Goal: Task Accomplishment & Management: Use online tool/utility

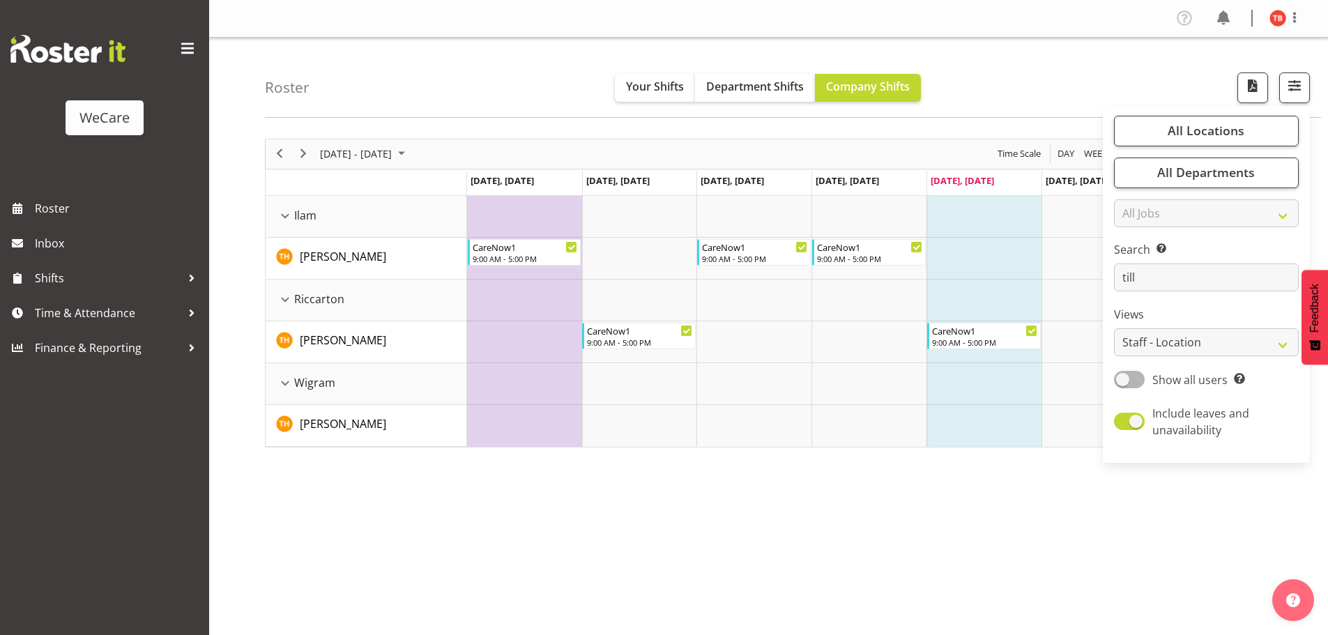
select select "location"
drag, startPoint x: 1167, startPoint y: 272, endPoint x: 1083, endPoint y: 275, distance: 83.8
click at [1083, 275] on div "Roster Your Shifts Department Shifts Company Shifts All Locations Clear Busines…" at bounding box center [768, 362] width 1119 height 649
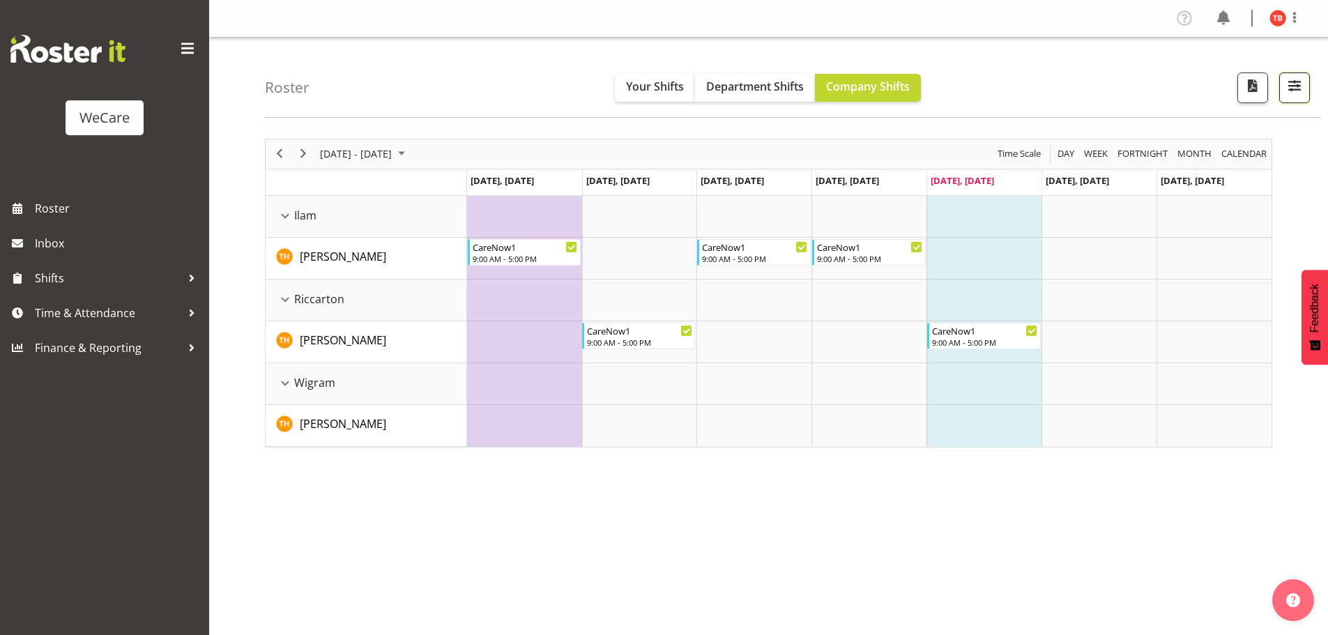
click at [1302, 95] on span "button" at bounding box center [1295, 86] width 18 height 18
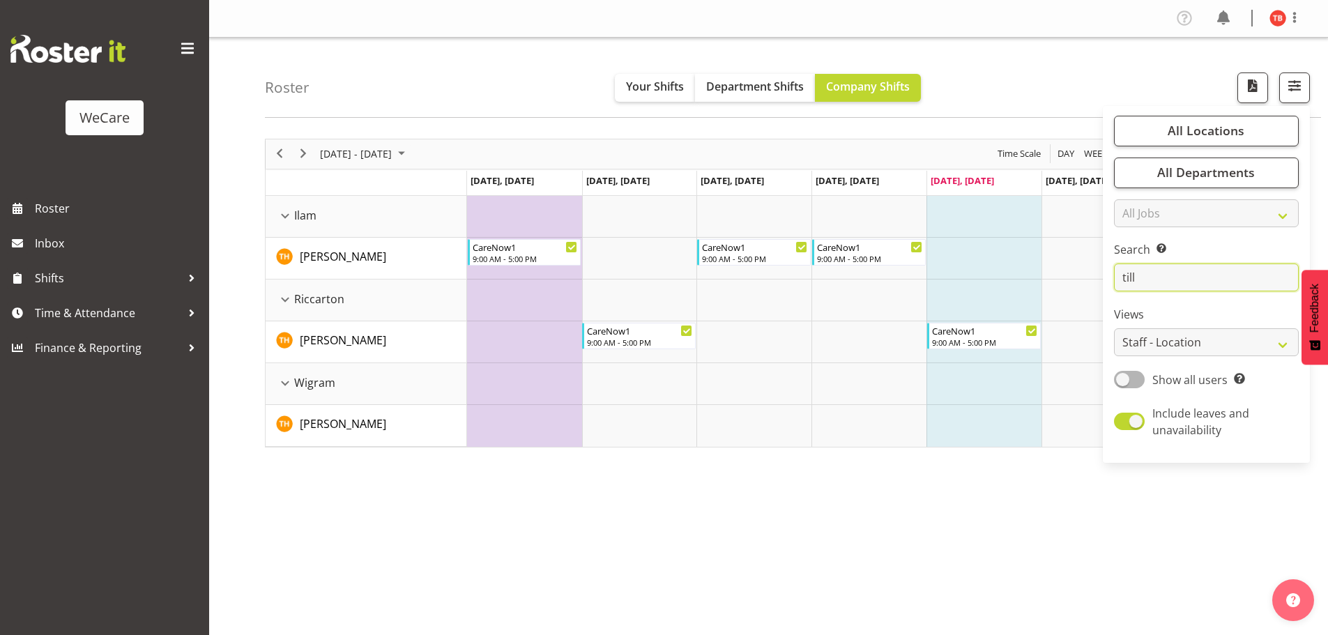
click at [1160, 279] on input "till" at bounding box center [1206, 278] width 185 height 28
type input "t"
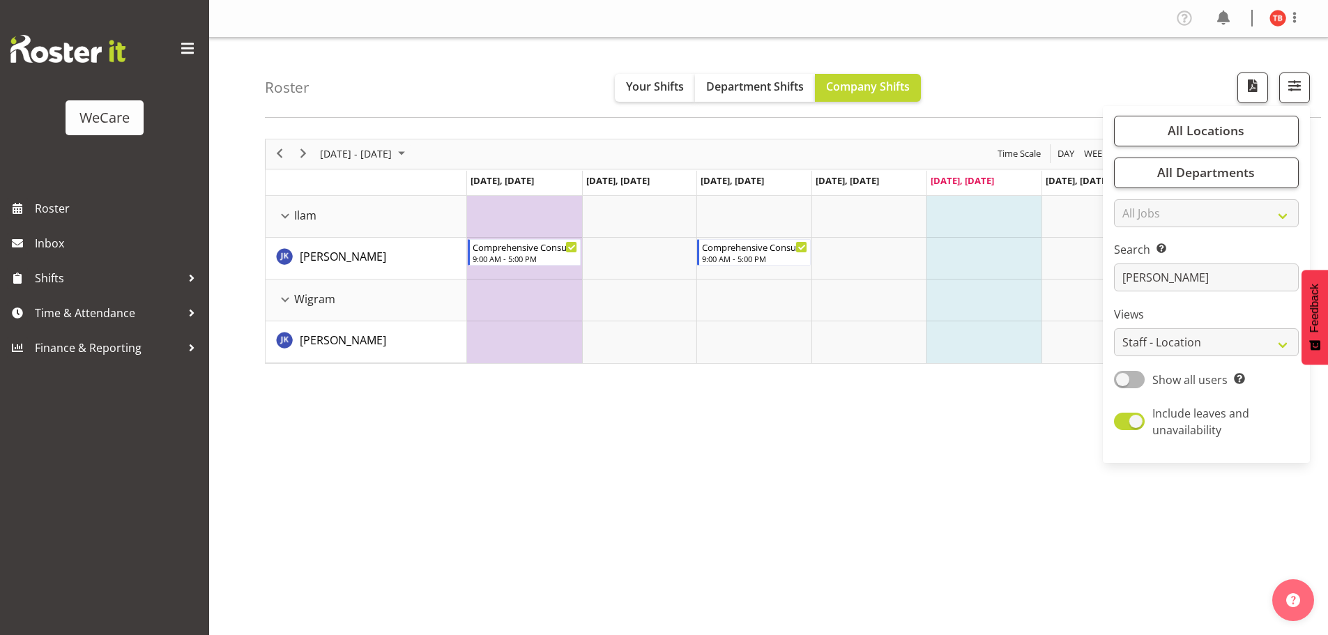
click at [675, 450] on div "[DATE] - [DATE] [DATE] Day Week Fortnight Month calendar Month Agenda Time Scal…" at bounding box center [796, 407] width 1063 height 558
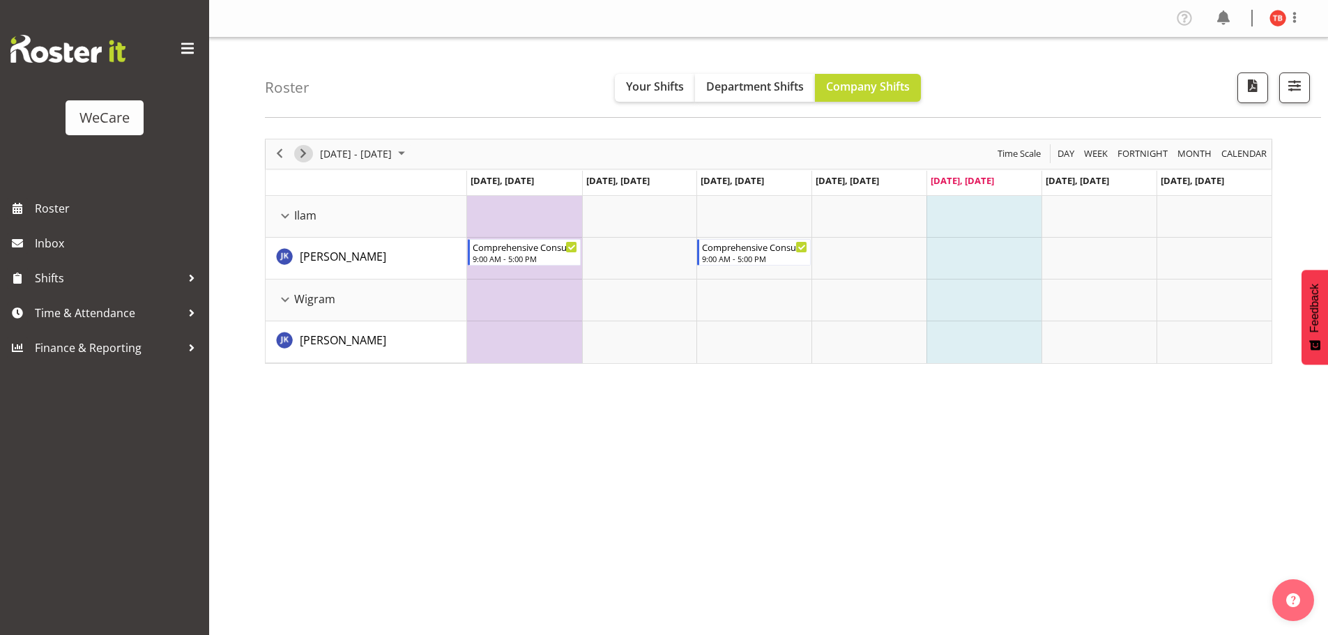
click at [305, 150] on span "Next" at bounding box center [303, 153] width 17 height 17
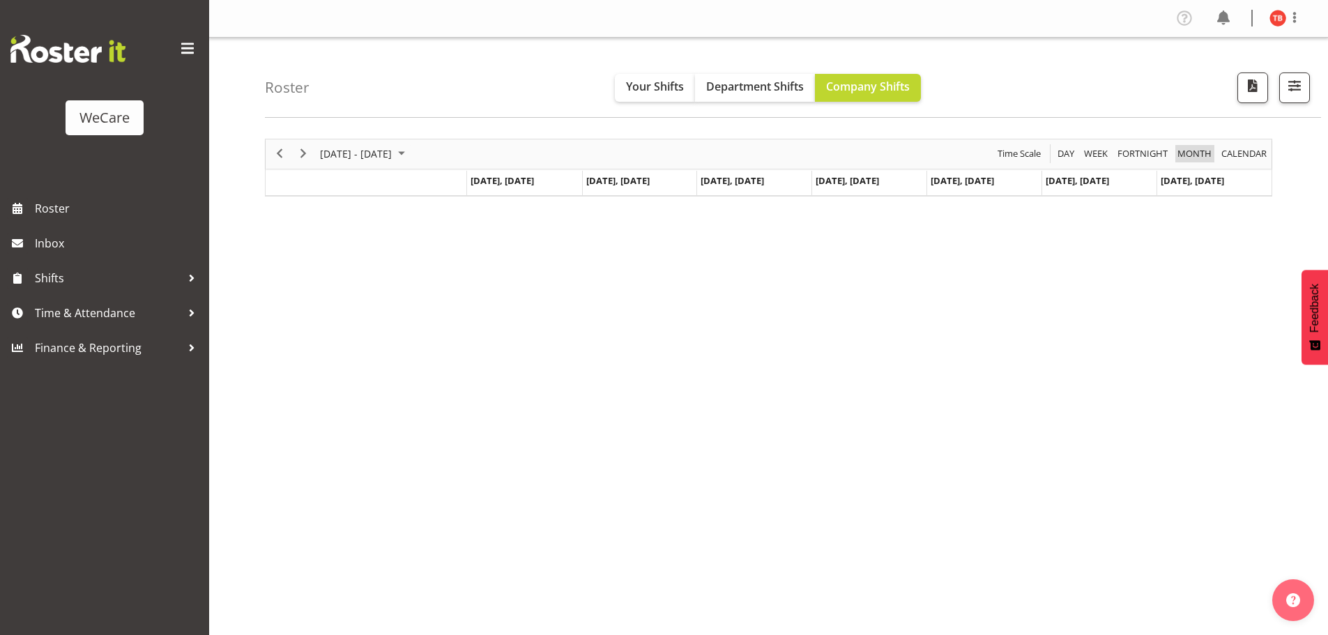
click at [1201, 156] on span "Month" at bounding box center [1194, 153] width 37 height 17
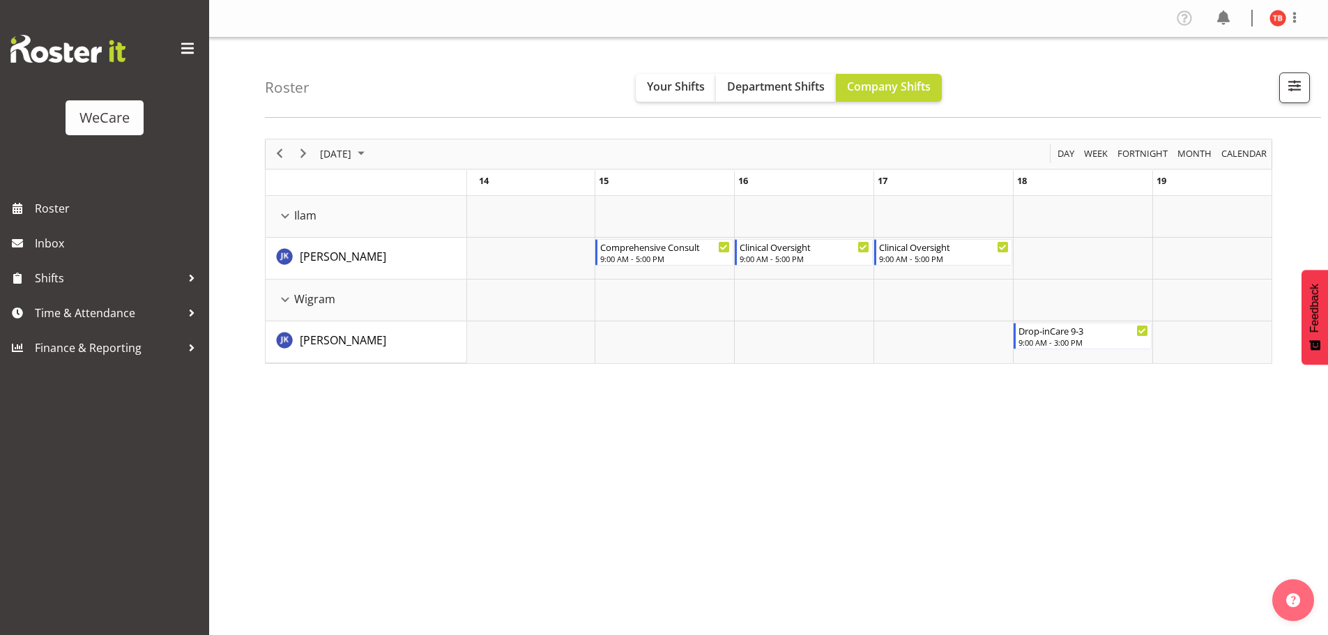
scroll to position [0, 1833]
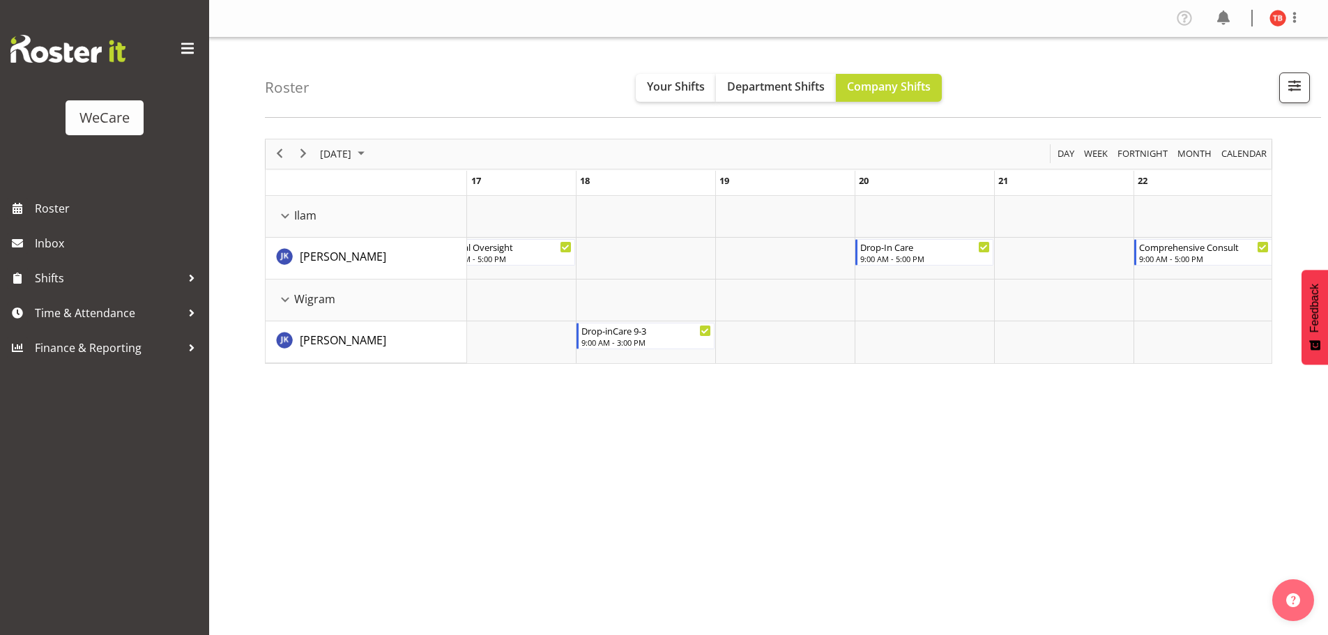
drag, startPoint x: 591, startPoint y: 367, endPoint x: 1123, endPoint y: 363, distance: 532.8
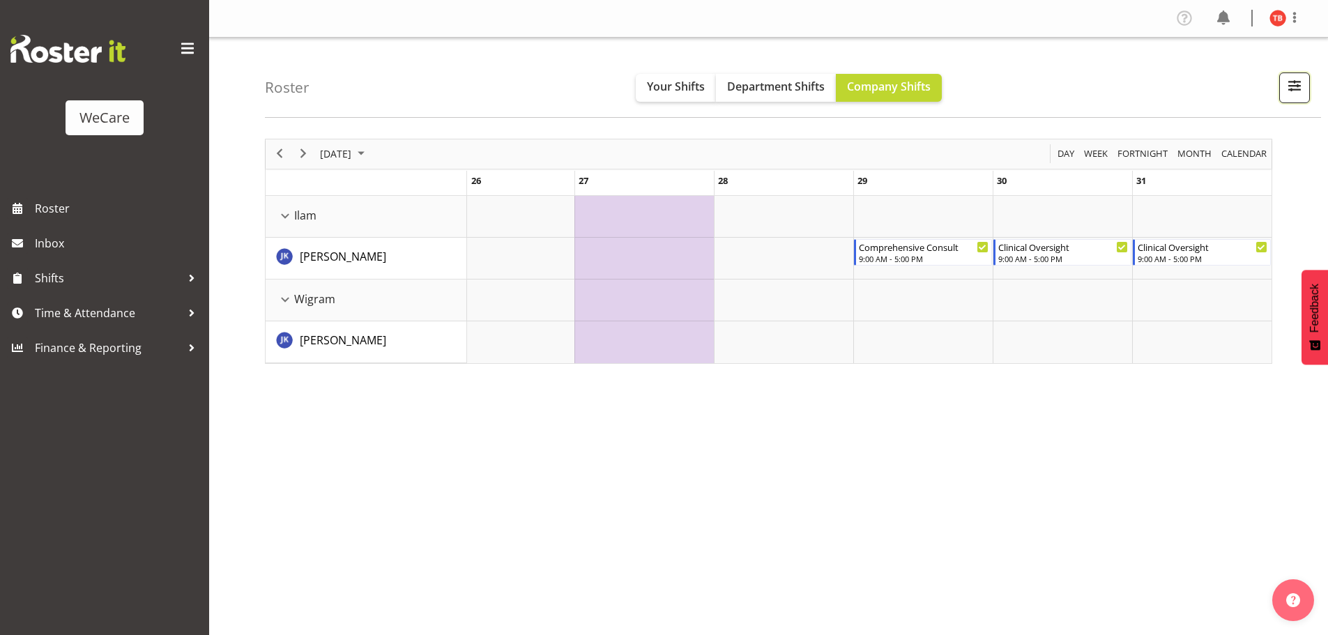
click at [1294, 91] on span "button" at bounding box center [1295, 86] width 18 height 18
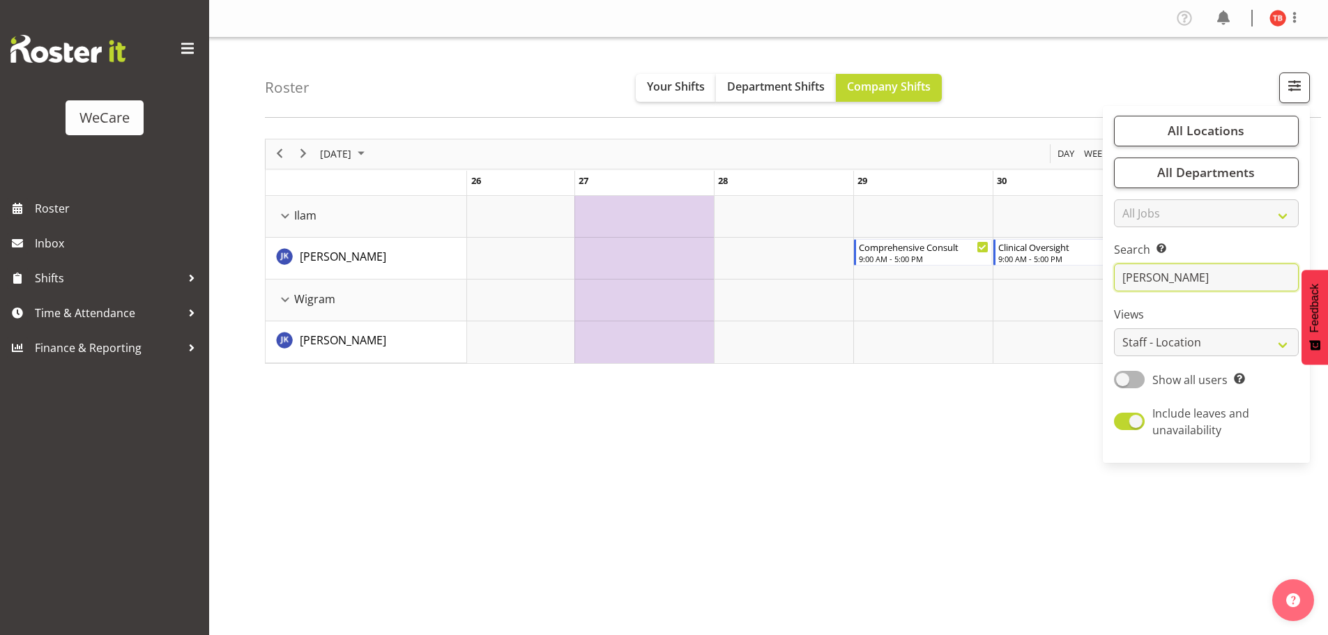
click at [1159, 278] on input "[PERSON_NAME]" at bounding box center [1206, 278] width 185 height 28
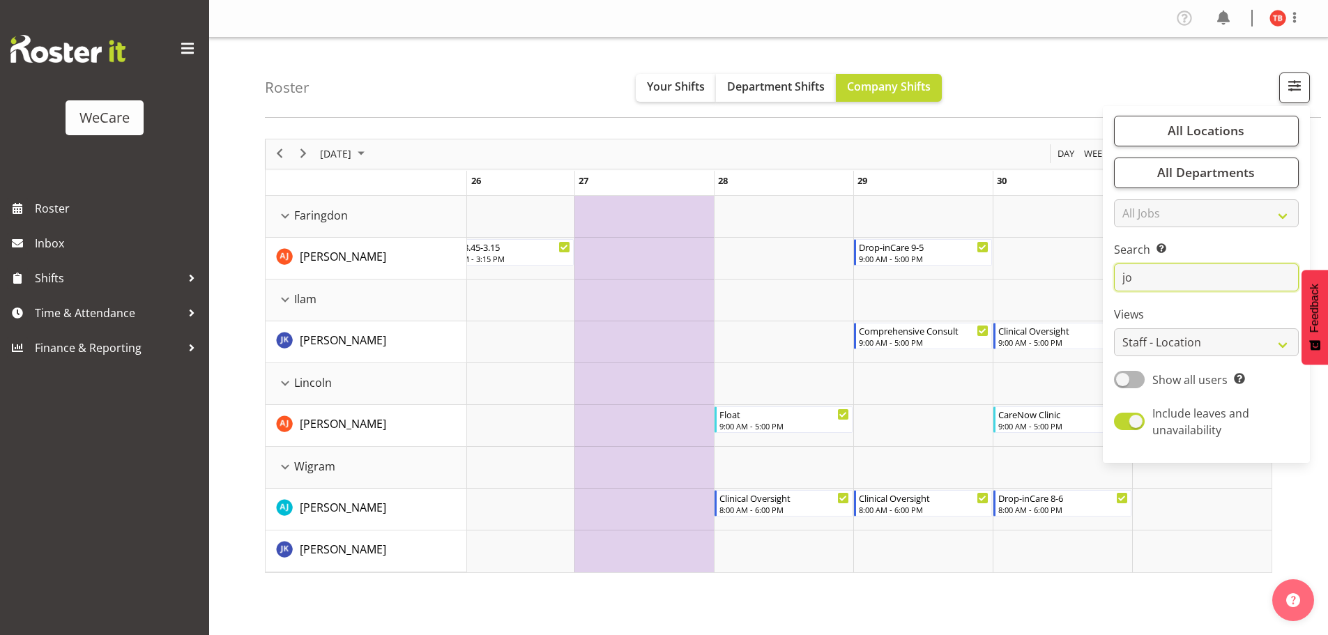
type input "j"
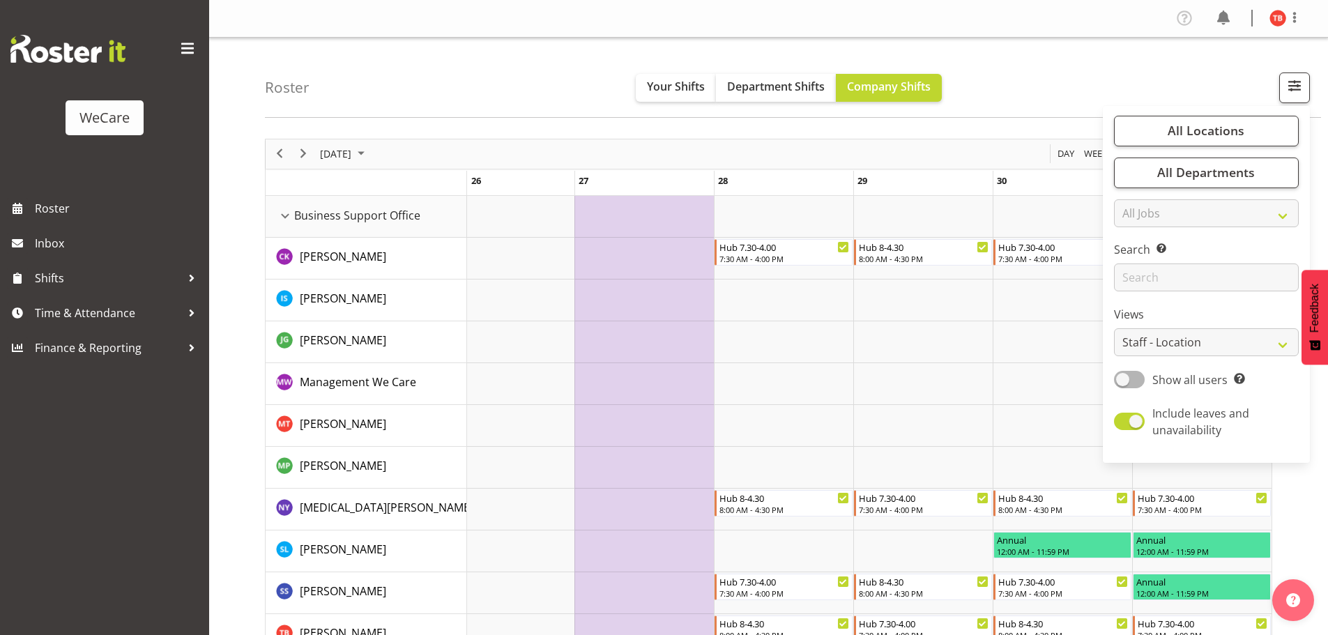
drag, startPoint x: 450, startPoint y: 77, endPoint x: 439, endPoint y: 65, distance: 16.8
click at [447, 73] on div "Roster Your Shifts Department Shifts Company Shifts All Locations Clear Busines…" at bounding box center [793, 78] width 1056 height 80
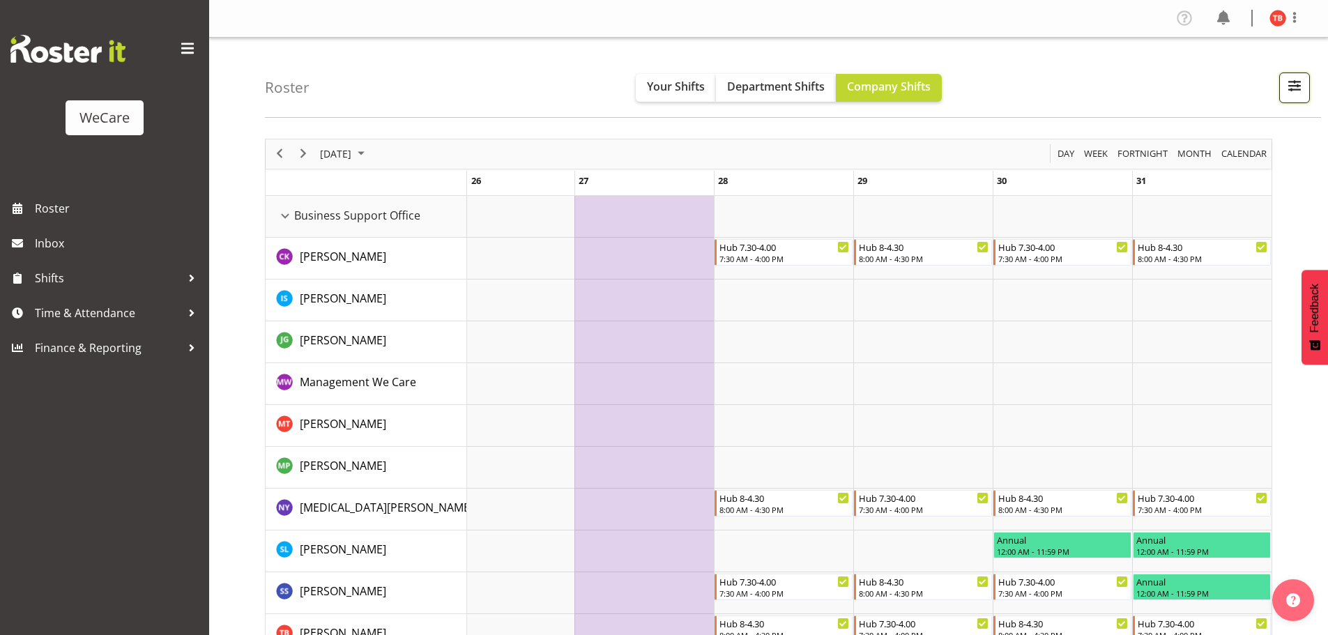
click at [1287, 82] on span "button" at bounding box center [1295, 86] width 18 height 18
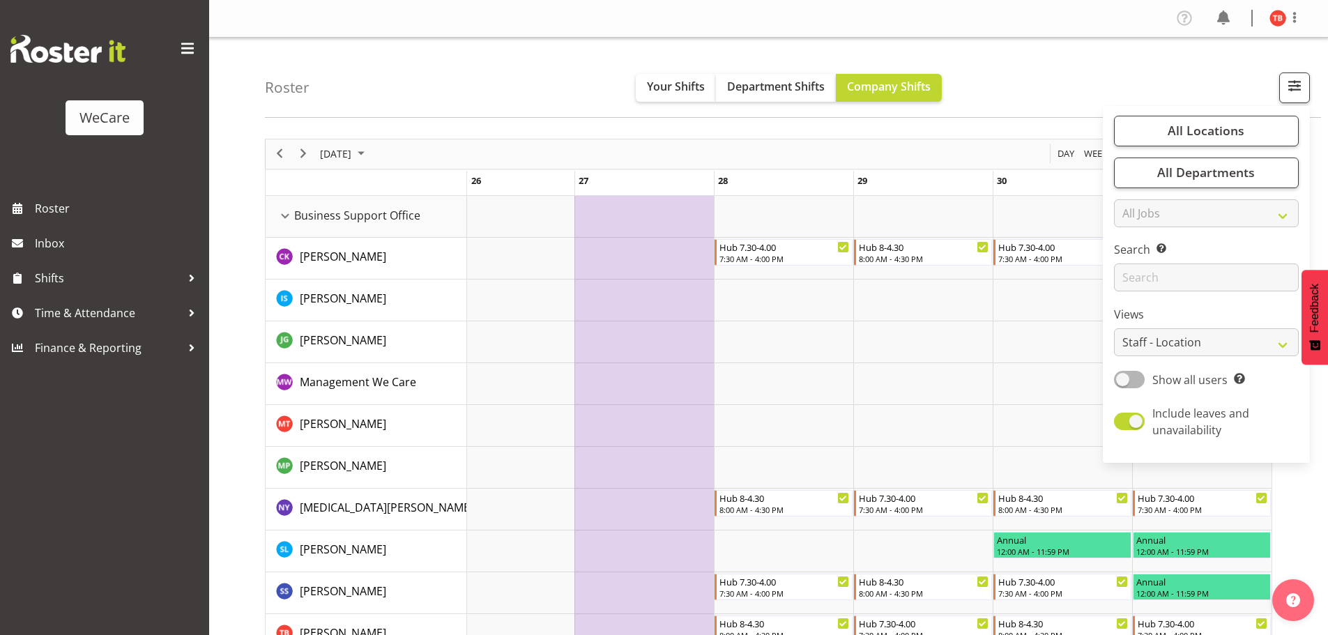
click at [962, 139] on div "[DATE] [DATE] Day Week Fortnight Month calendar Month Agenda Time Scale" at bounding box center [769, 153] width 1006 height 29
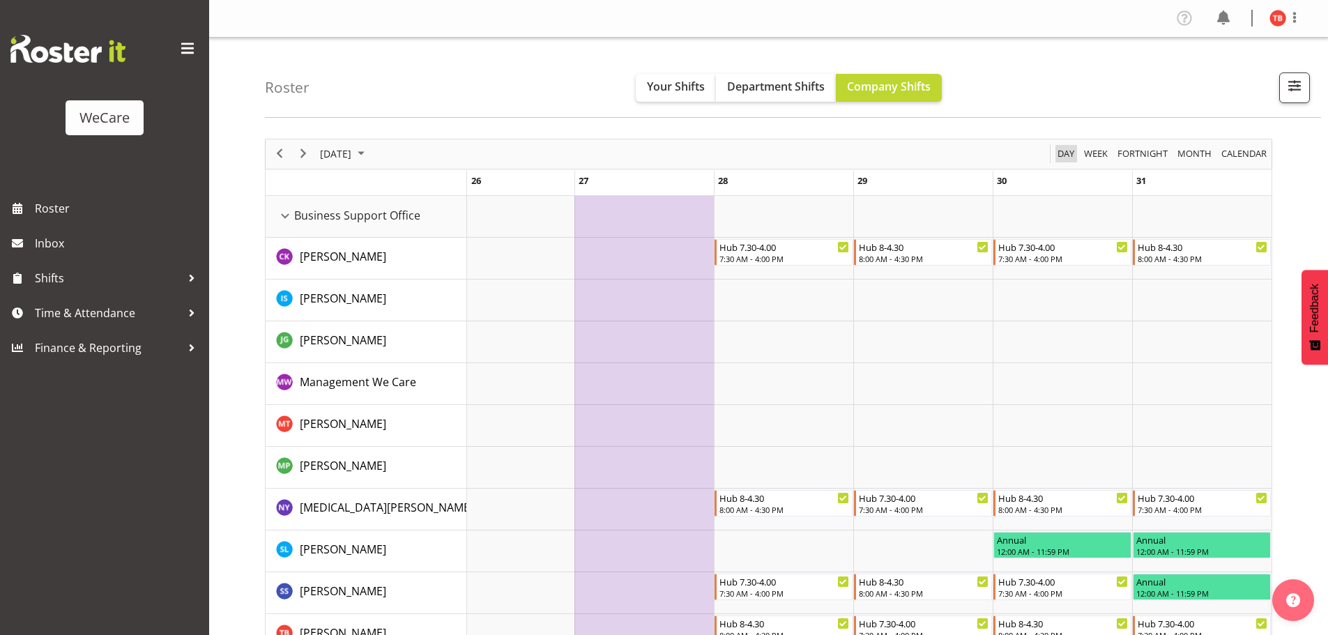
drag, startPoint x: 1063, startPoint y: 149, endPoint x: 1154, endPoint y: 93, distance: 107.0
click at [1064, 149] on span "Day" at bounding box center [1066, 153] width 20 height 17
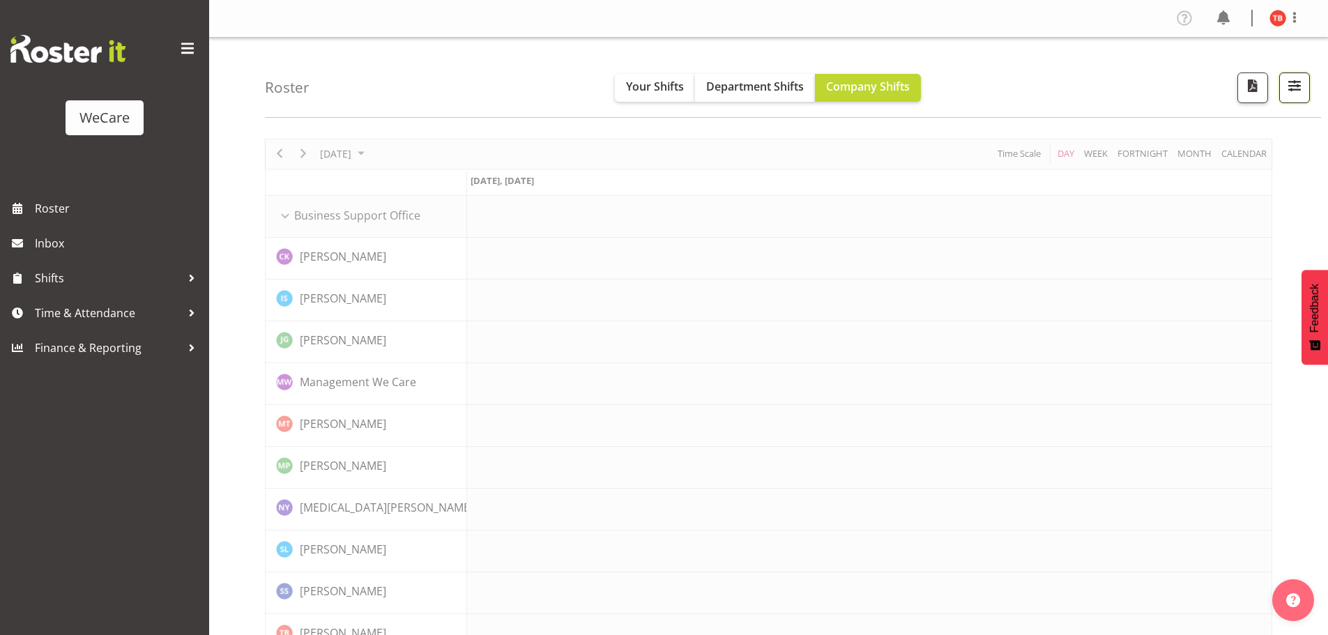
click at [1306, 81] on button "button" at bounding box center [1295, 88] width 31 height 31
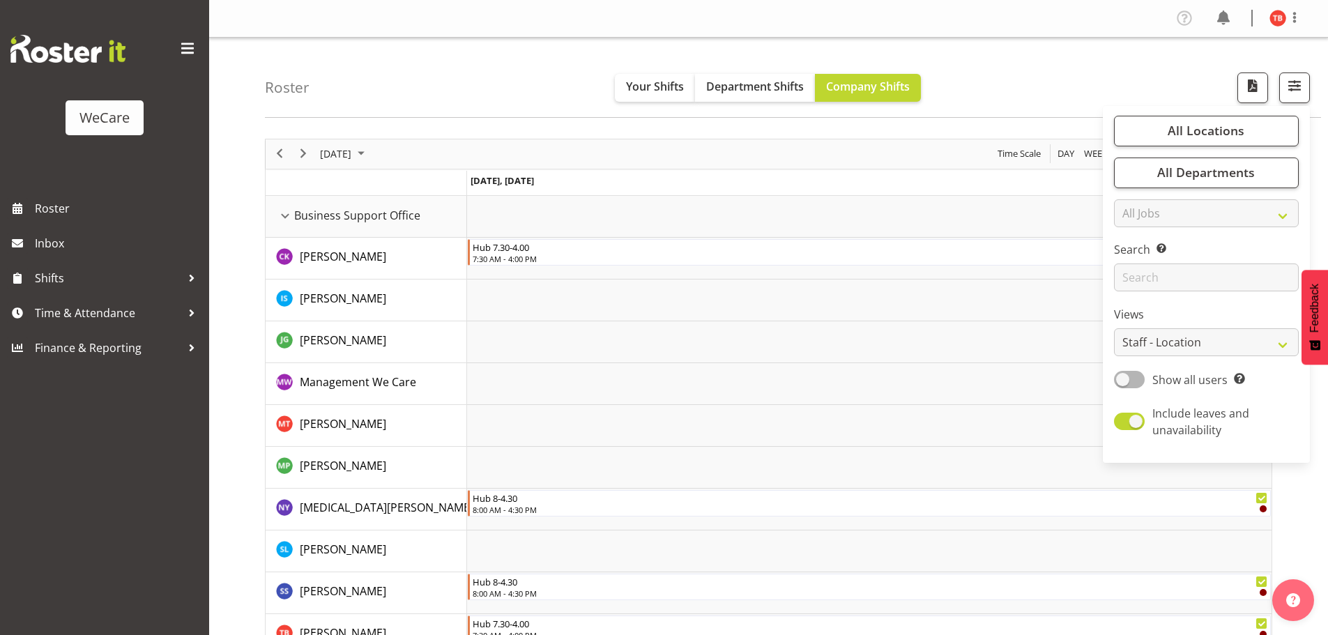
click at [1049, 196] on td "Timeline Day of October 3, 2025" at bounding box center [869, 217] width 805 height 42
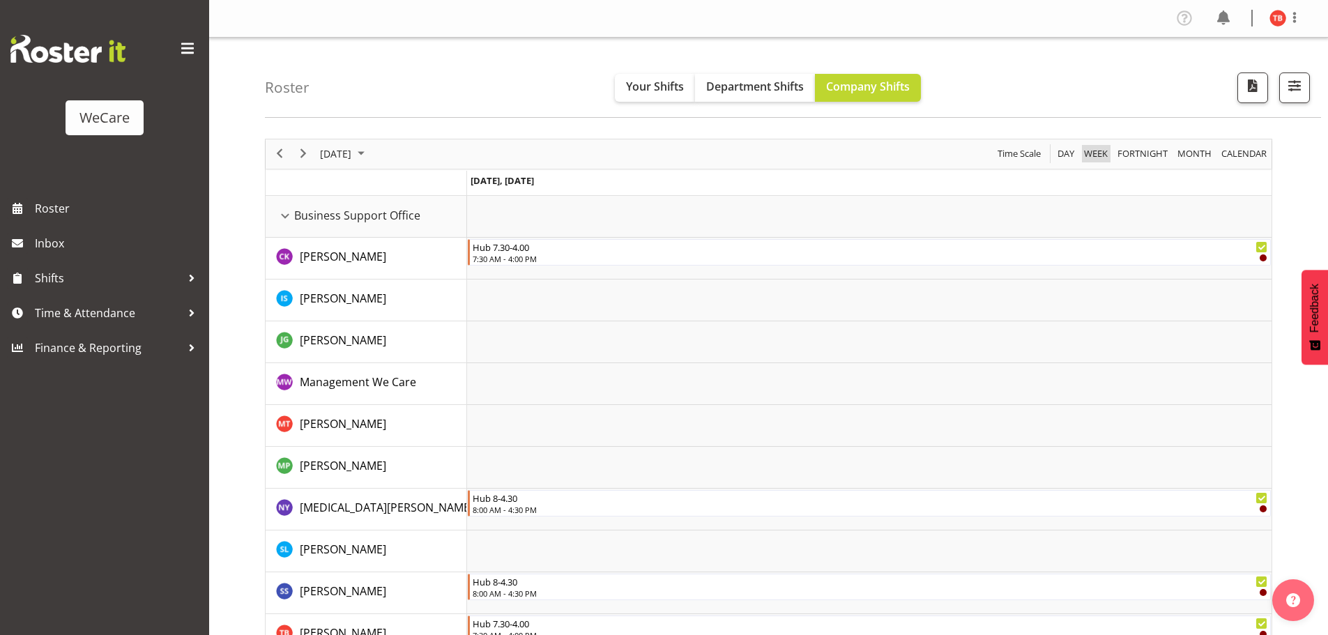
drag, startPoint x: 1092, startPoint y: 162, endPoint x: 1272, endPoint y: 89, distance: 194.0
click at [1092, 161] on span "Week" at bounding box center [1096, 153] width 26 height 17
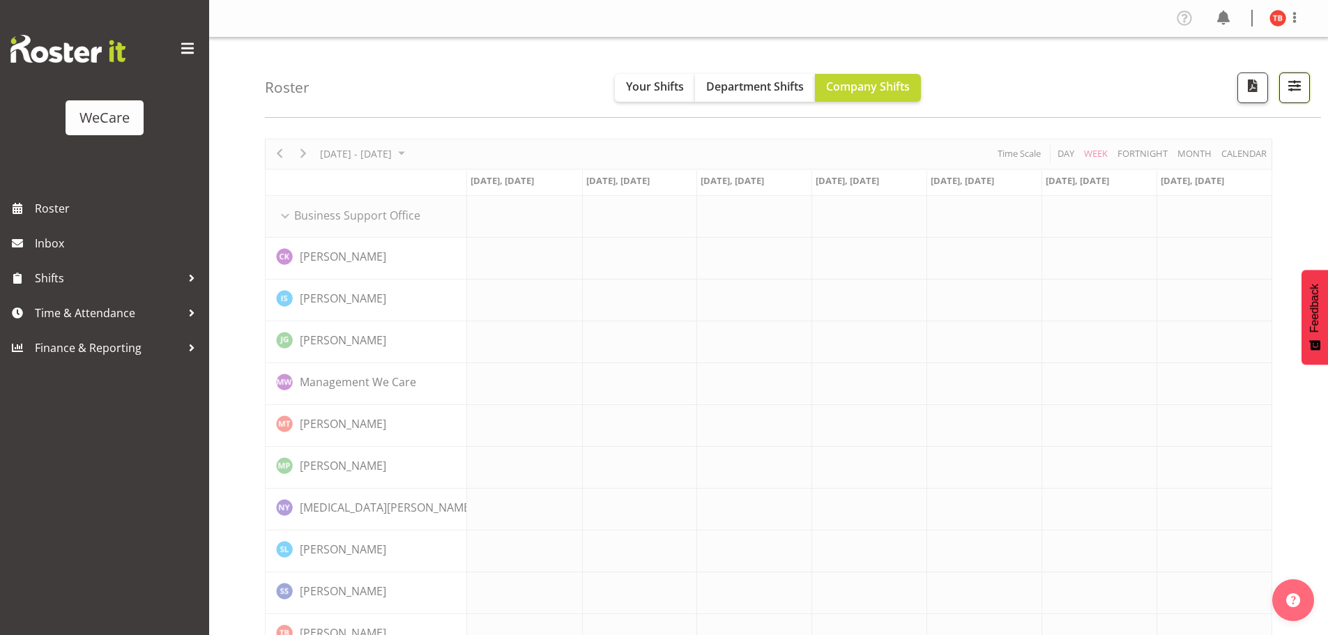
click at [1298, 86] on span "button" at bounding box center [1295, 86] width 18 height 18
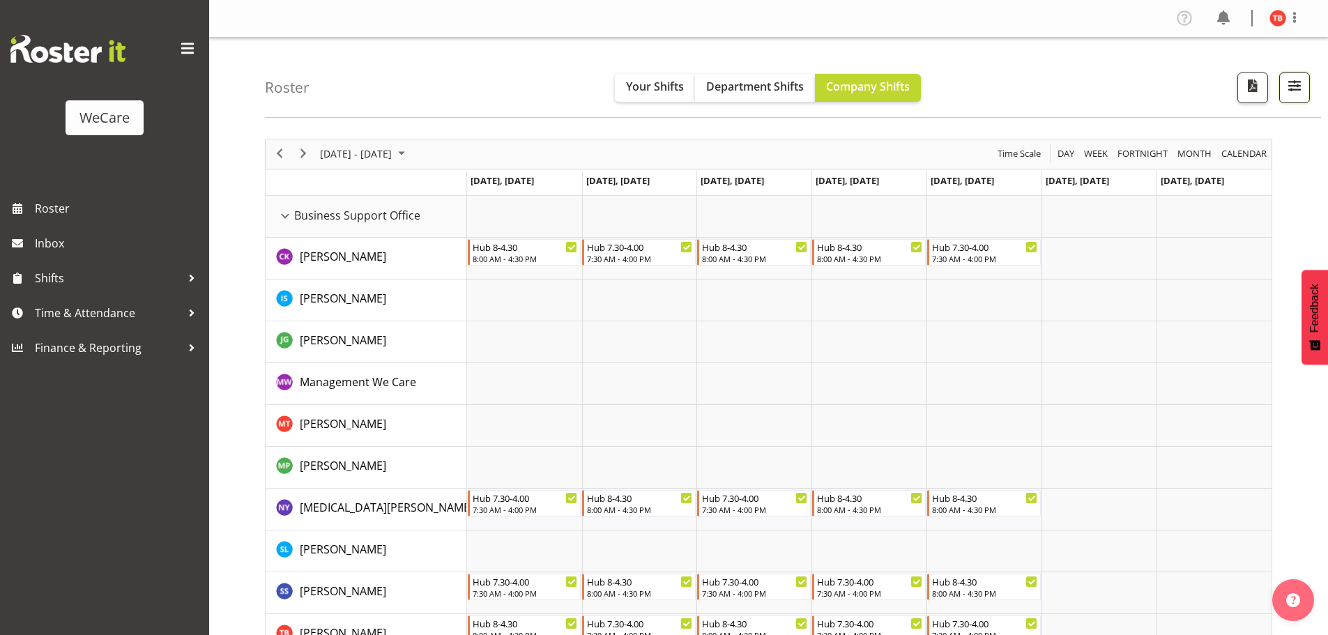
click at [1298, 94] on span "button" at bounding box center [1295, 86] width 18 height 18
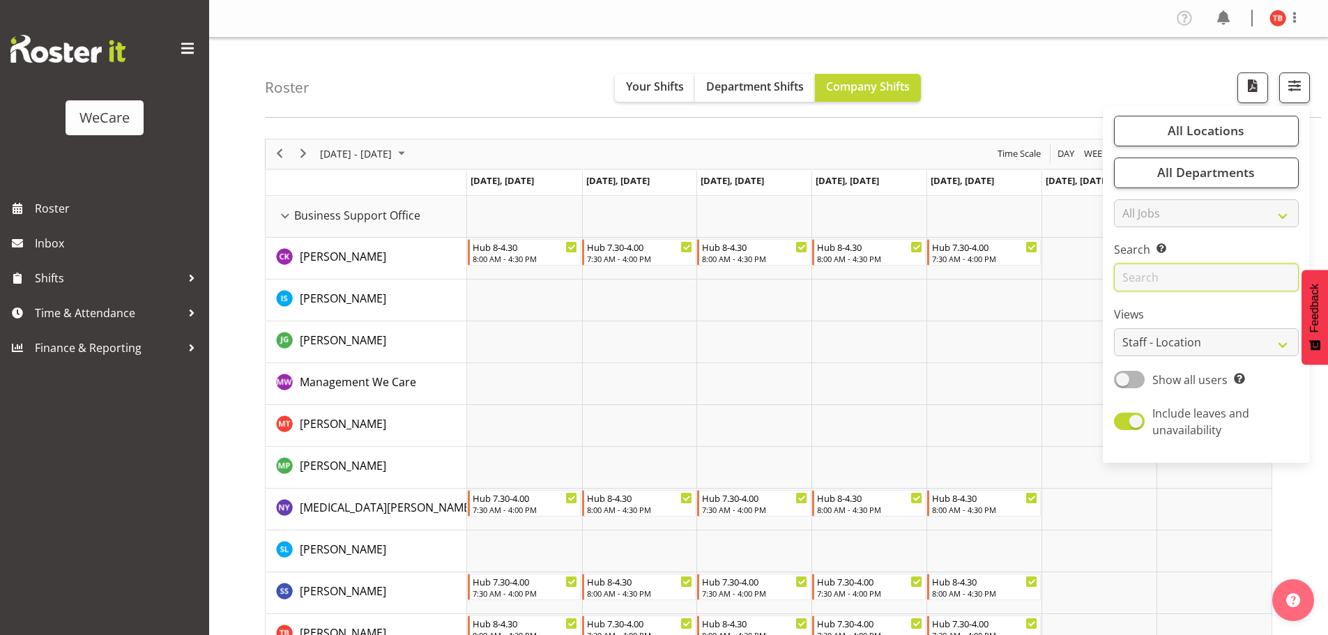
click at [1181, 284] on input "text" at bounding box center [1206, 278] width 185 height 28
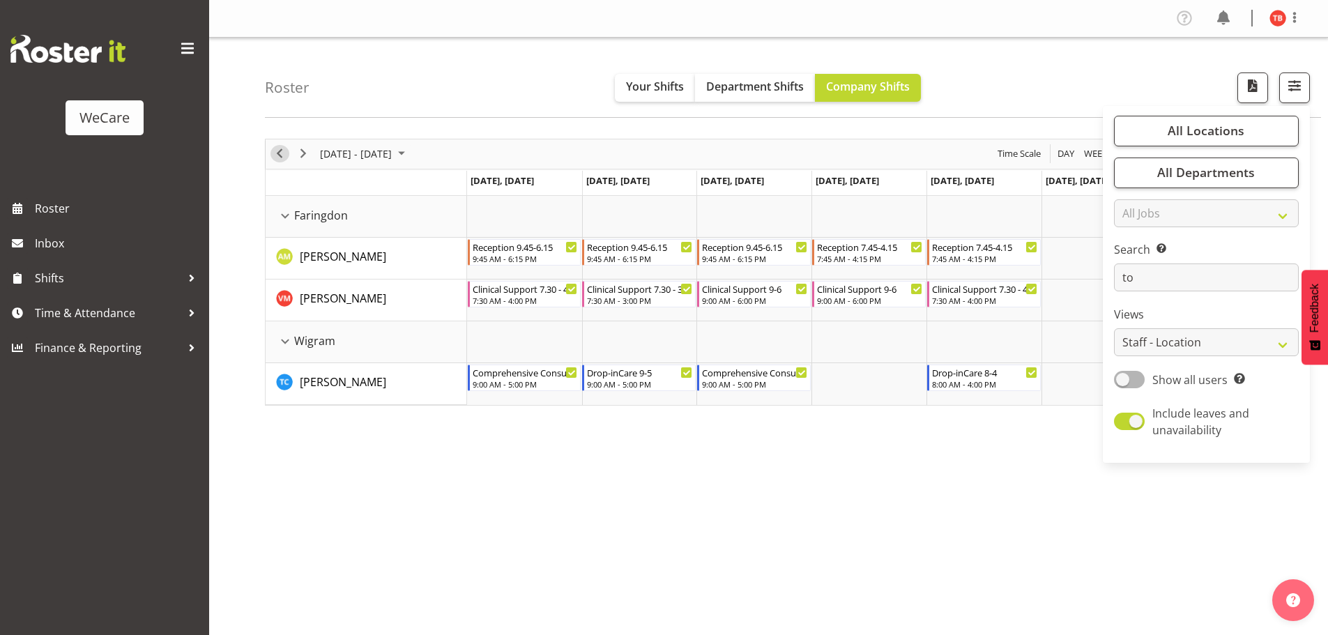
click at [278, 153] on span "Previous" at bounding box center [279, 153] width 17 height 17
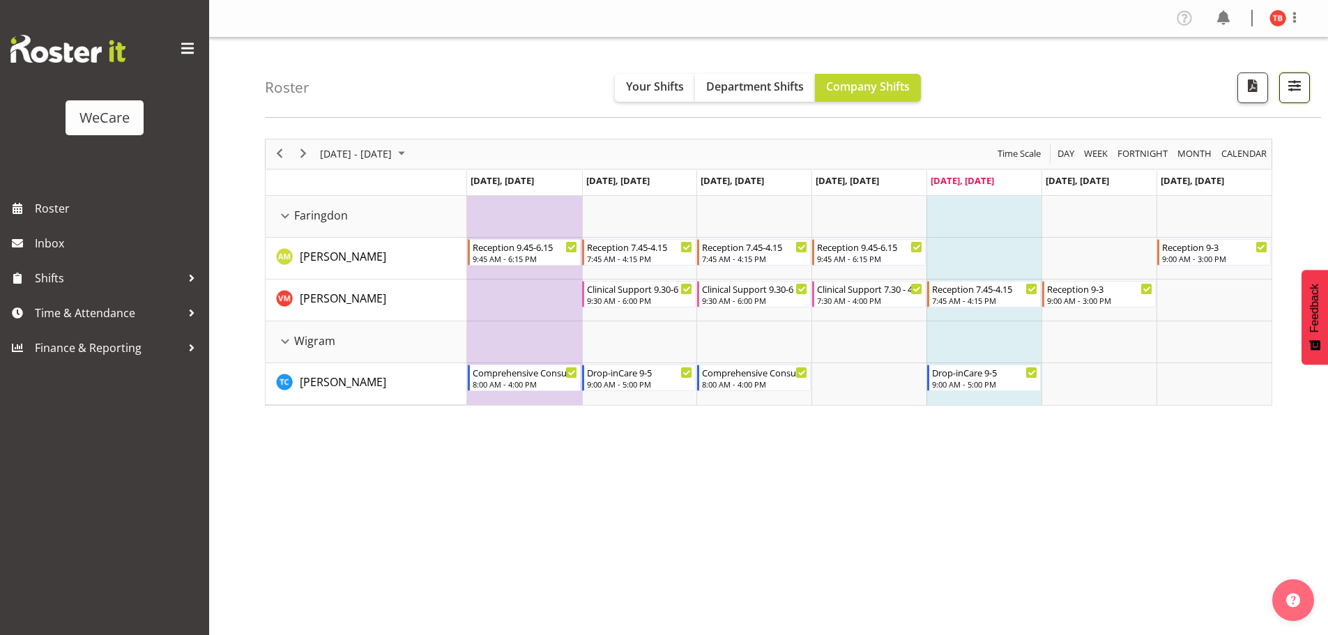
click at [1294, 83] on span "button" at bounding box center [1295, 86] width 18 height 18
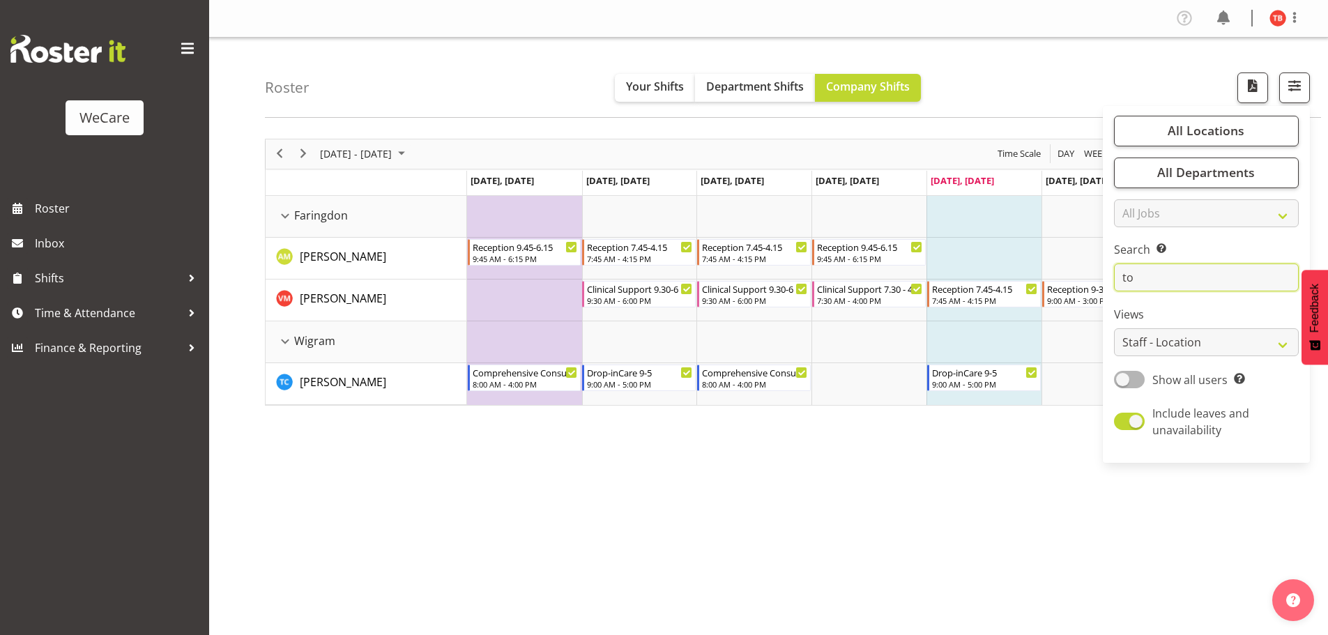
click at [1175, 274] on input "to" at bounding box center [1206, 278] width 185 height 28
type input "t"
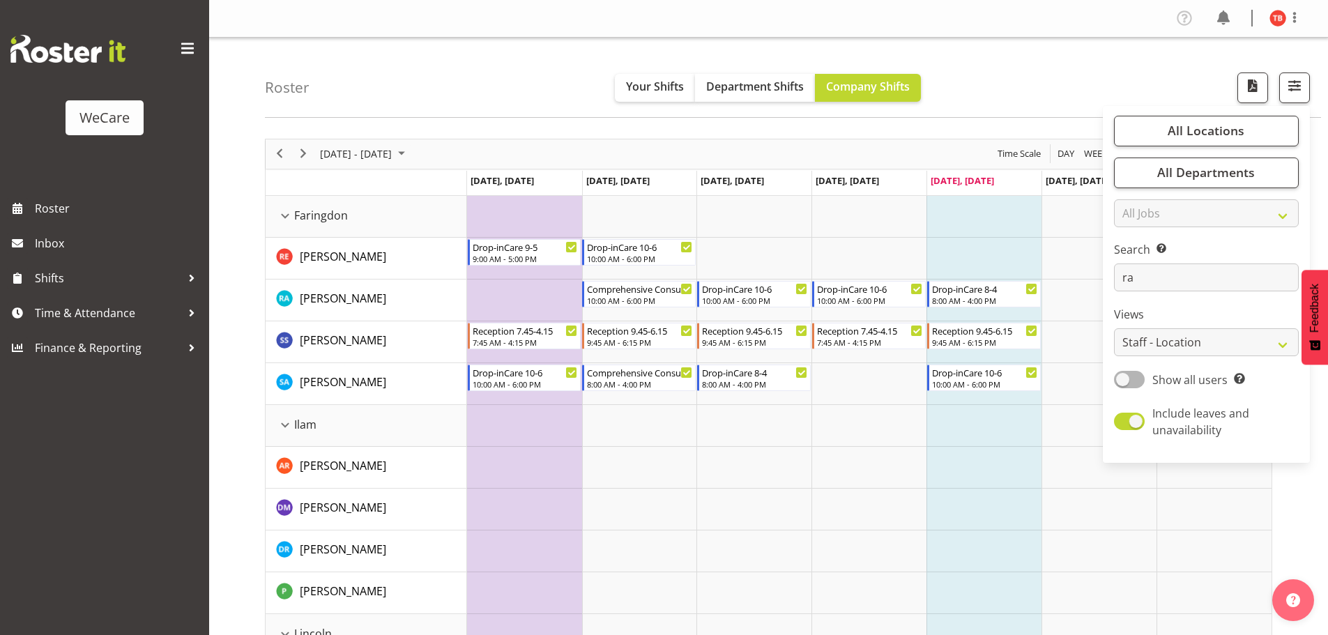
click at [825, 234] on td "Timeline Week of September 26, 2025" at bounding box center [869, 217] width 115 height 42
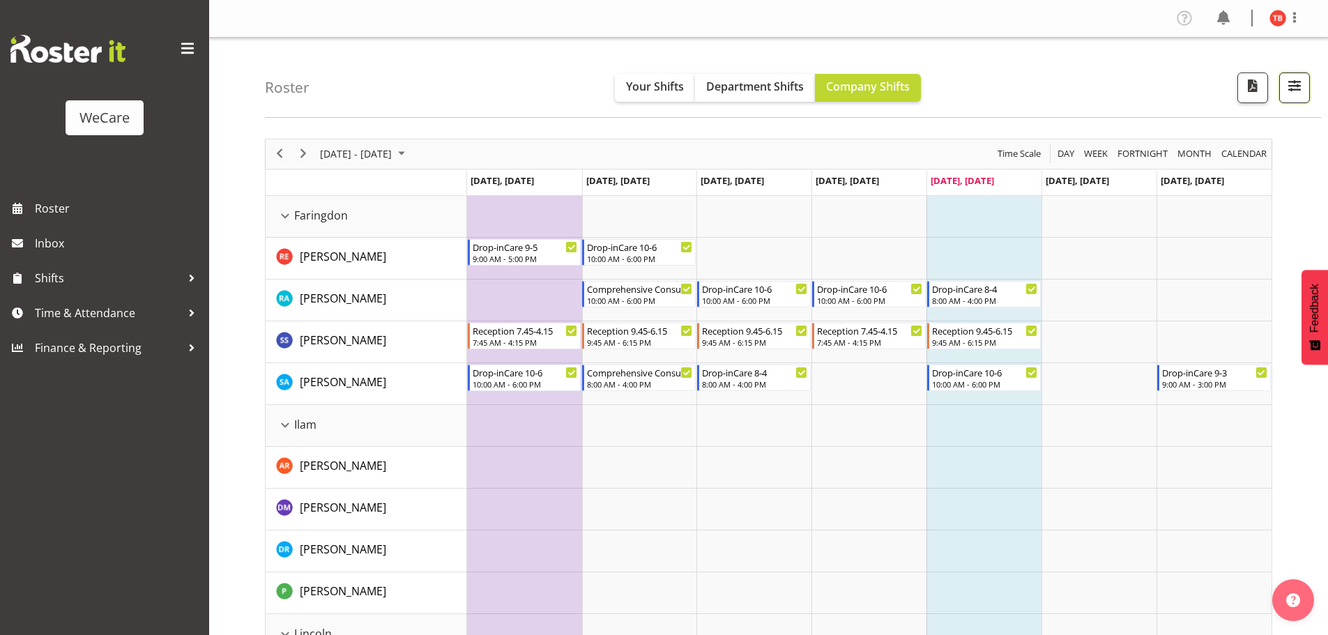
click at [1302, 84] on span "button" at bounding box center [1295, 86] width 18 height 18
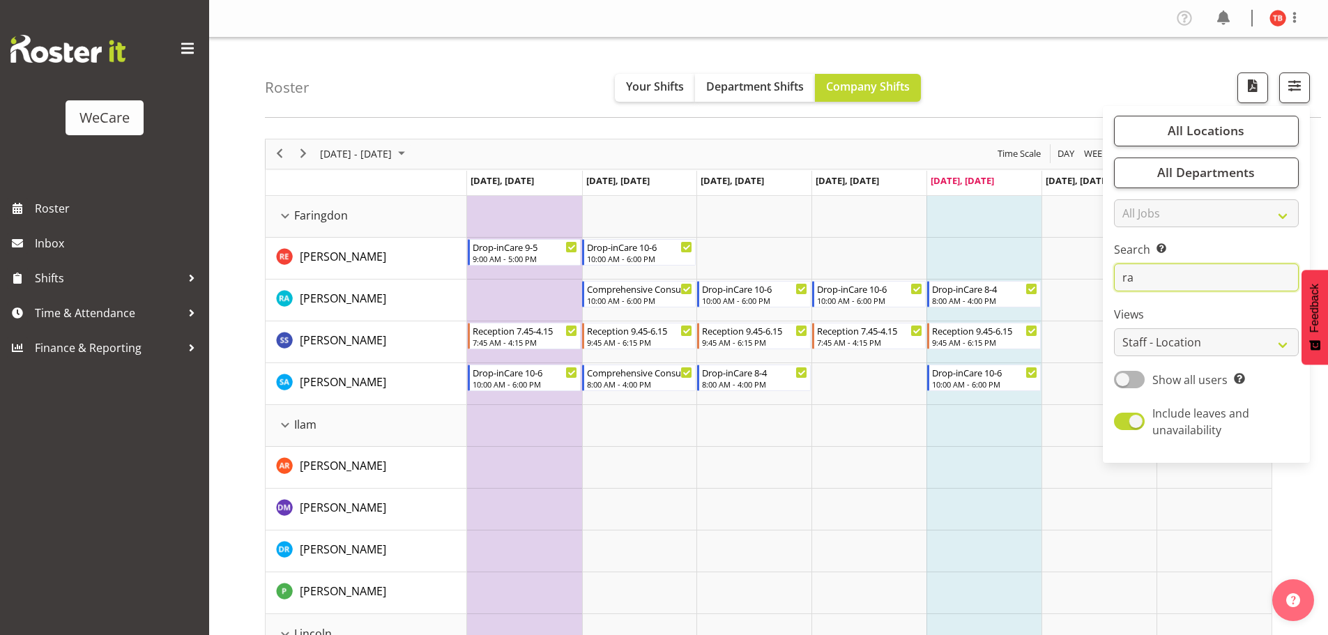
click at [1176, 289] on input "ra" at bounding box center [1206, 278] width 185 height 28
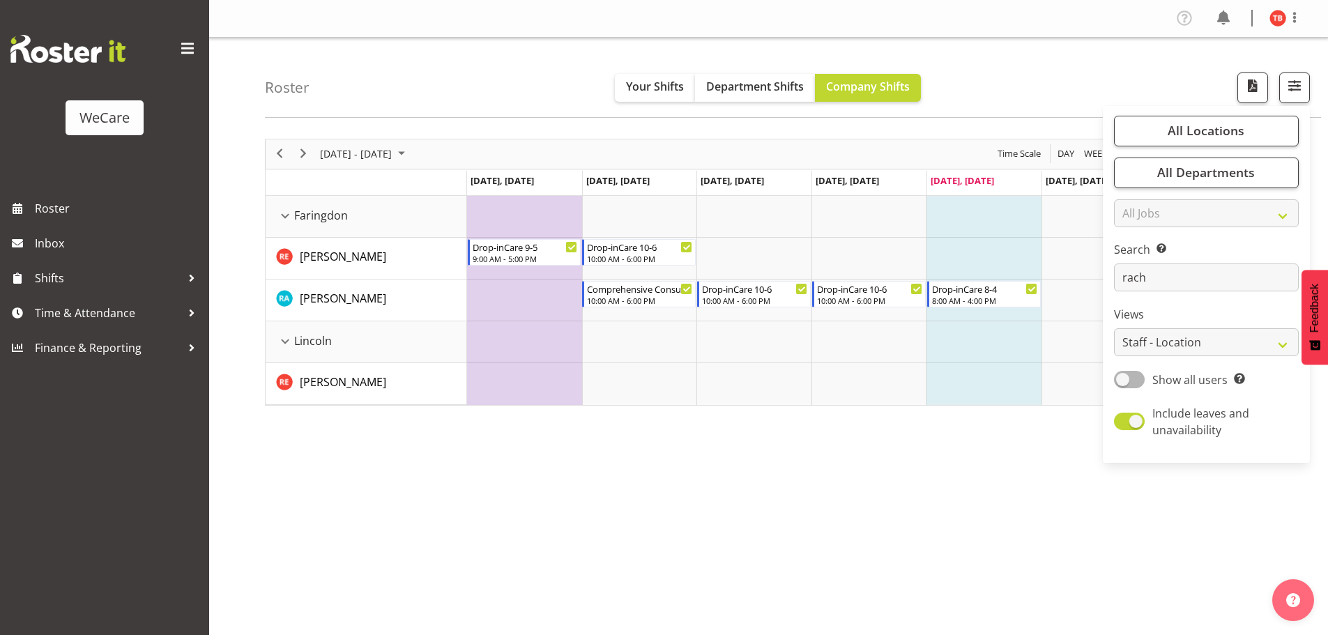
click at [650, 435] on div "[DATE] - [DATE] [DATE] Day Week Fortnight Month calendar Month Agenda Time Scal…" at bounding box center [796, 407] width 1063 height 558
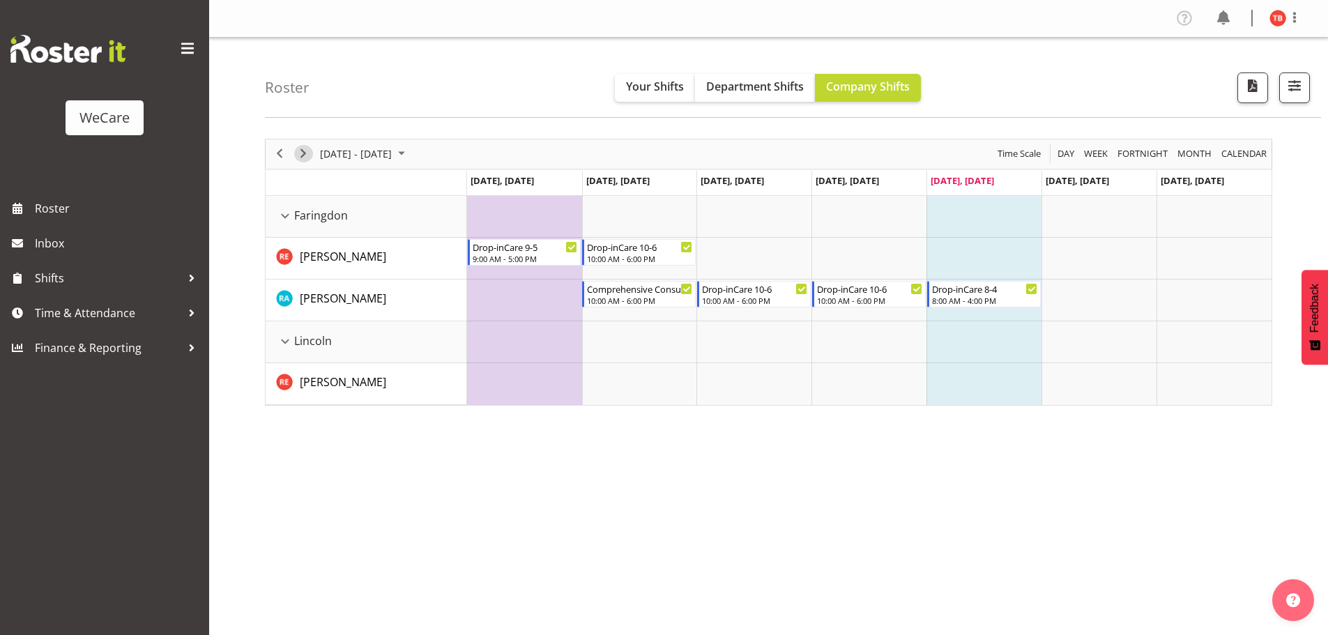
click at [301, 151] on span "Next" at bounding box center [303, 153] width 17 height 17
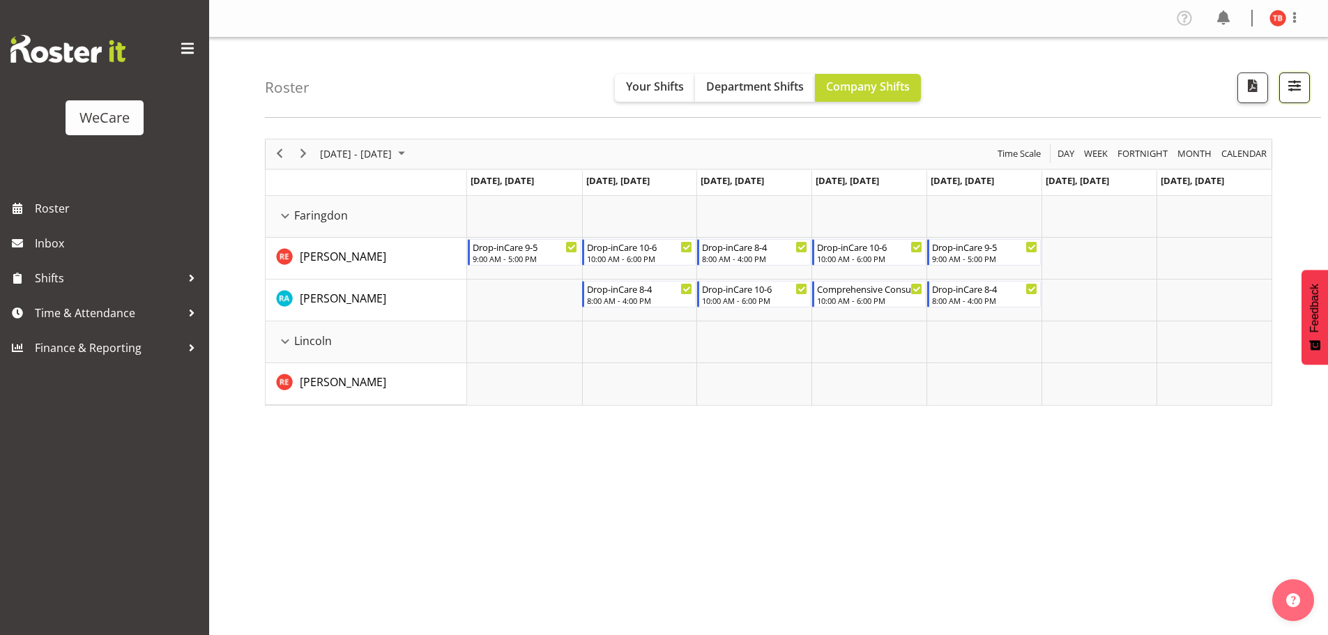
click at [1308, 76] on button "button" at bounding box center [1295, 88] width 31 height 31
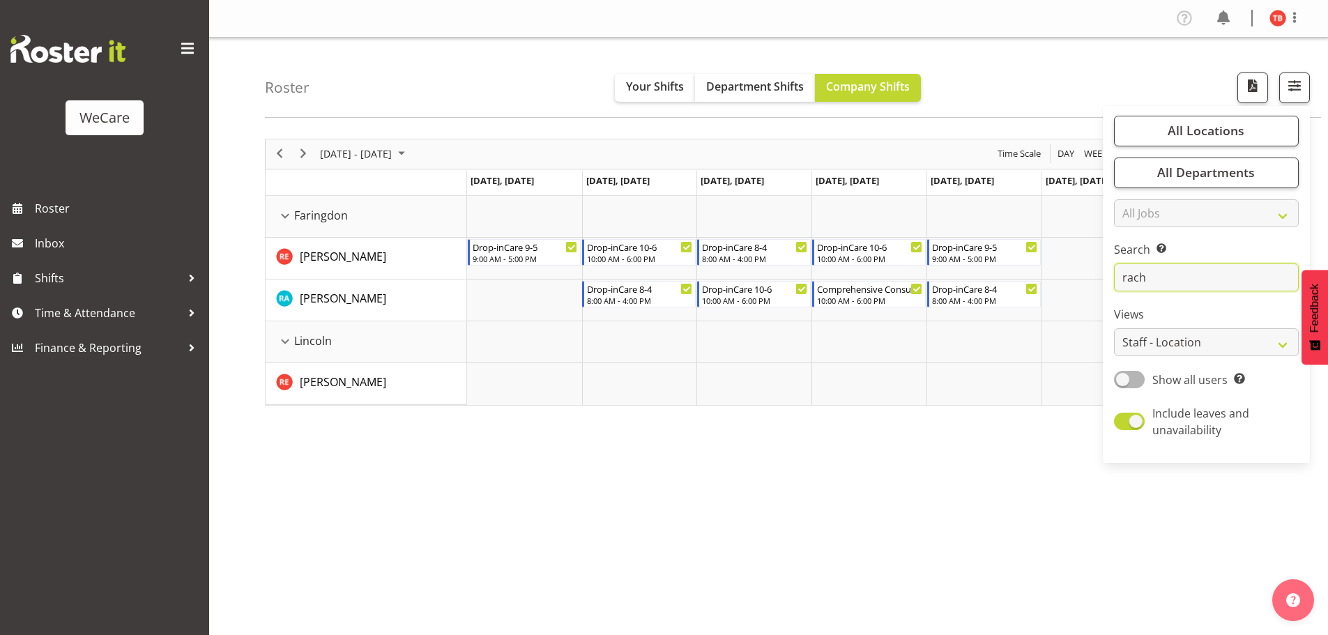
click at [1157, 284] on input "rach" at bounding box center [1206, 278] width 185 height 28
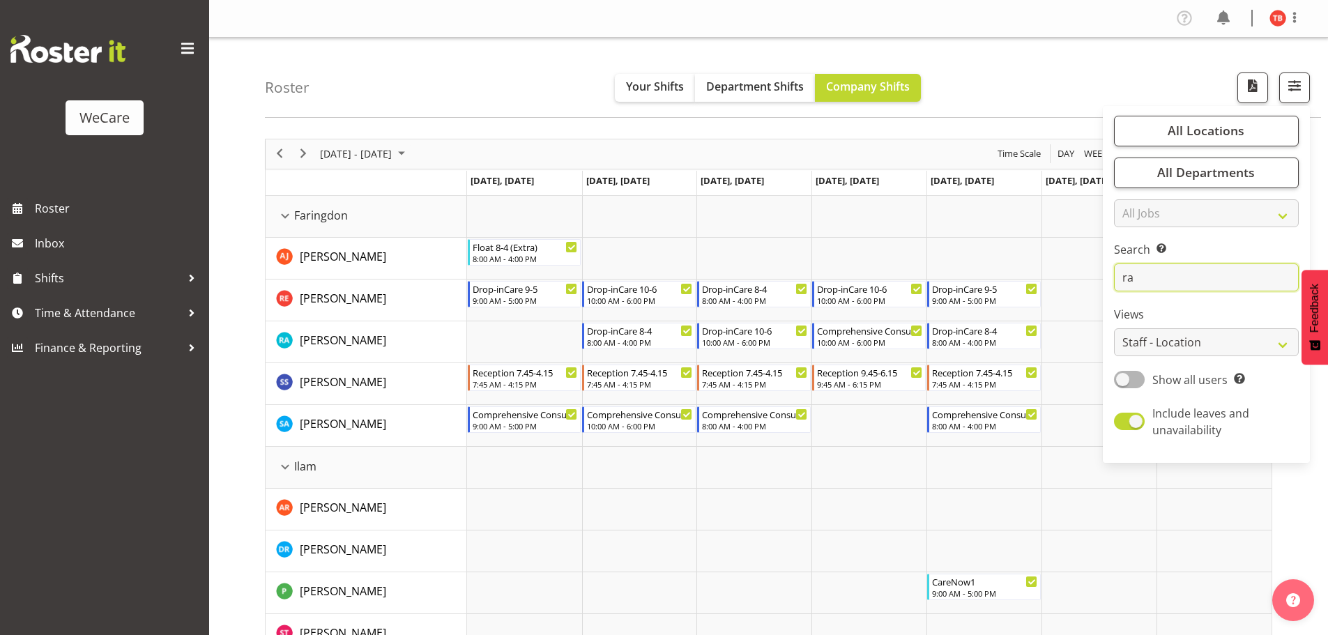
type input "r"
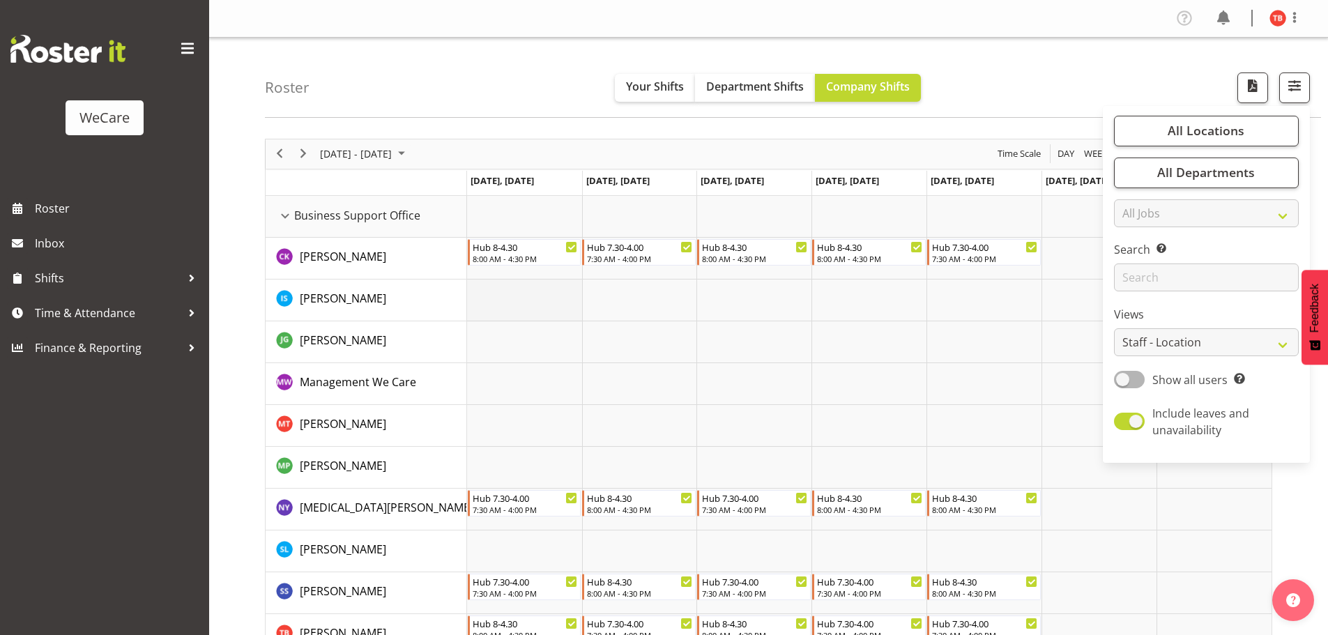
click at [526, 320] on td "Timeline Week of October 3, 2025" at bounding box center [524, 301] width 115 height 42
